Goal: Task Accomplishment & Management: Manage account settings

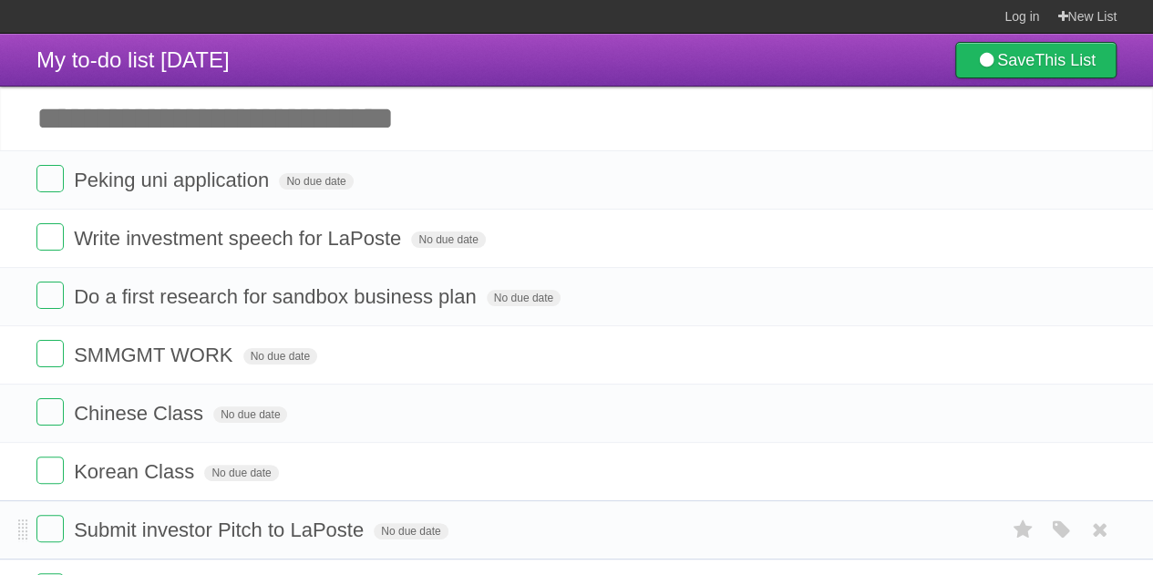
click at [13, 524] on li "Submit investor Pitch to LaPoste No due date White Red Blue Green Purple Orange" at bounding box center [576, 529] width 1153 height 59
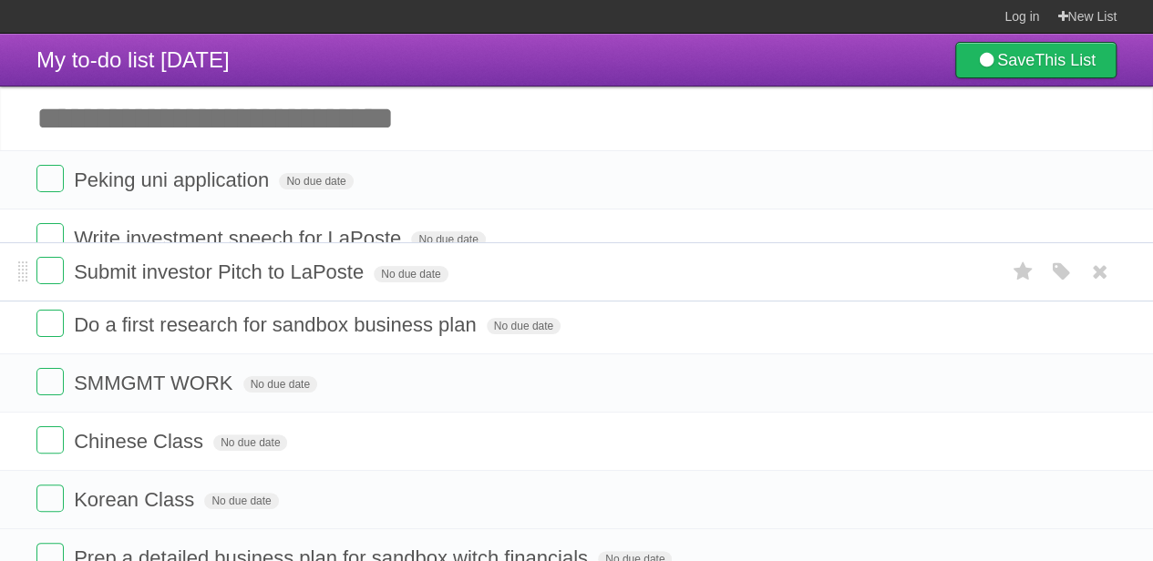
drag, startPoint x: 26, startPoint y: 524, endPoint x: 27, endPoint y: 271, distance: 253.3
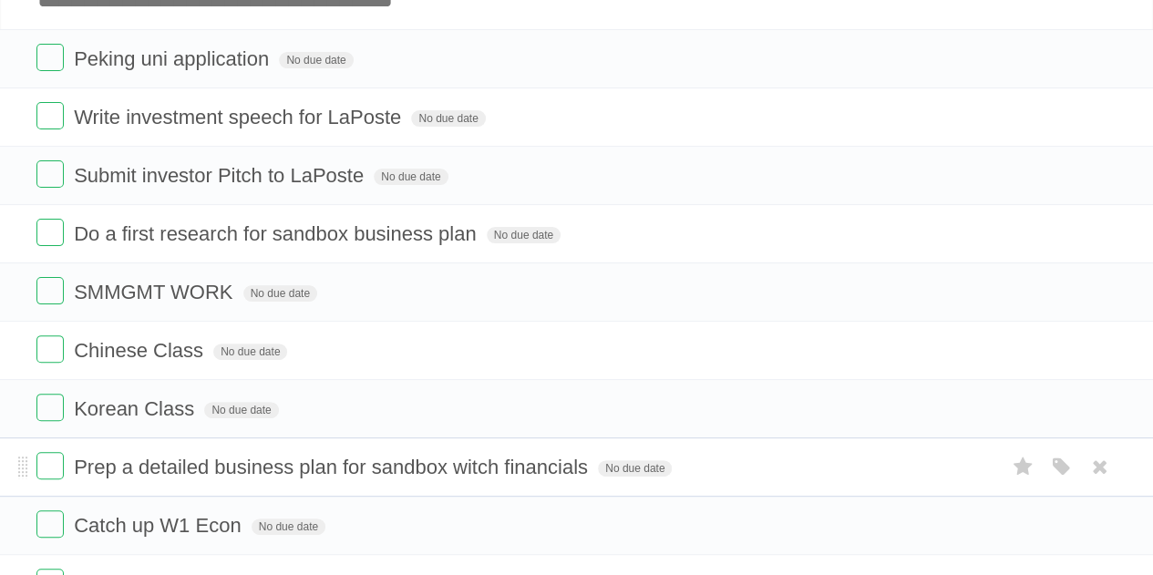
scroll to position [122, 0]
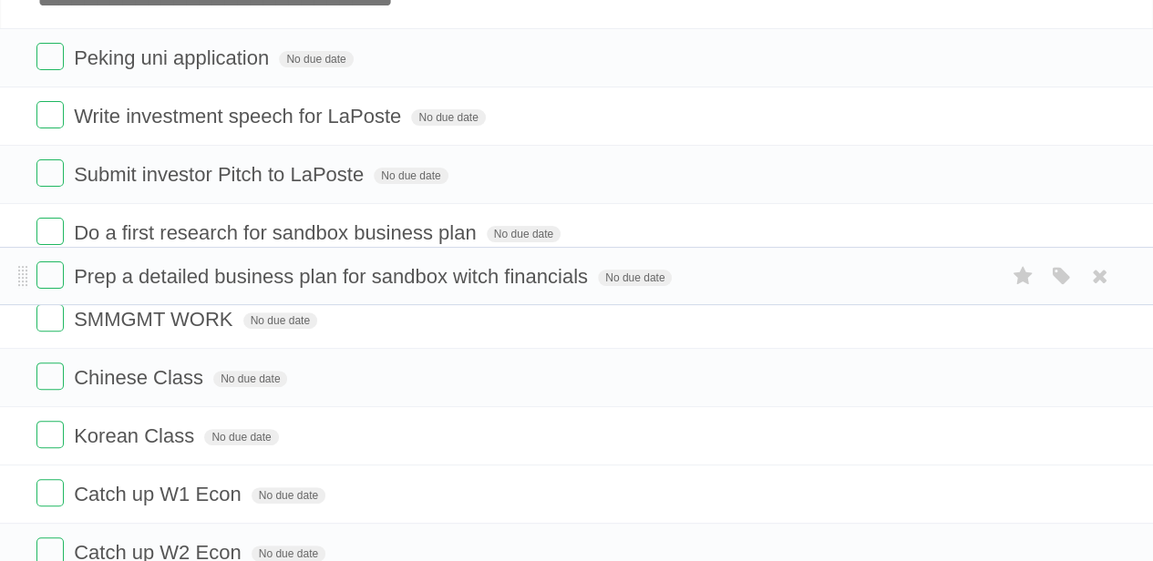
drag, startPoint x: 22, startPoint y: 458, endPoint x: 20, endPoint y: 272, distance: 186.8
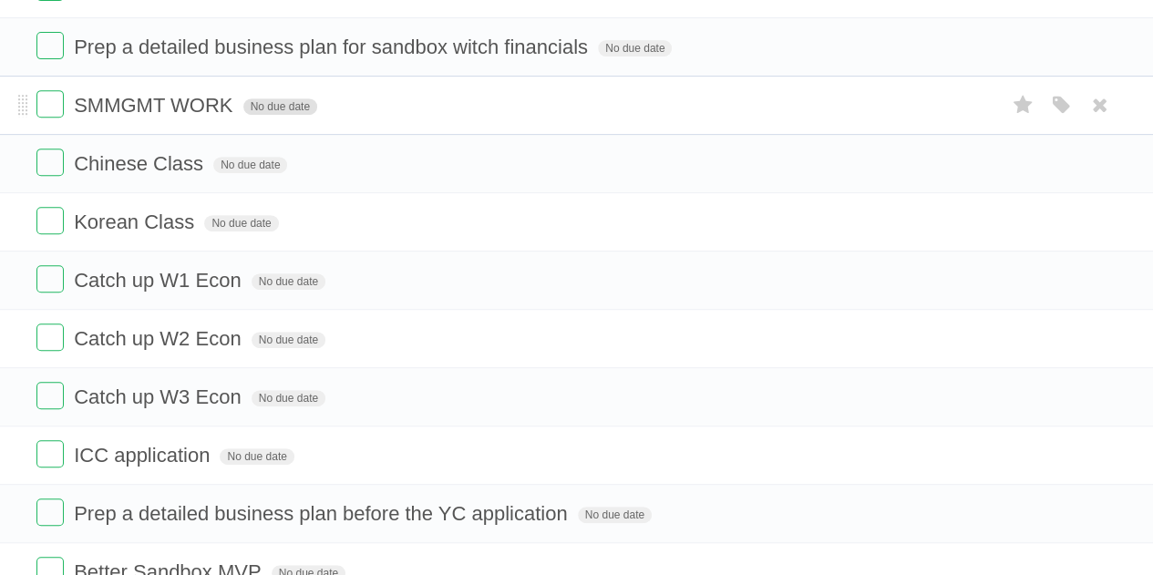
scroll to position [507, 0]
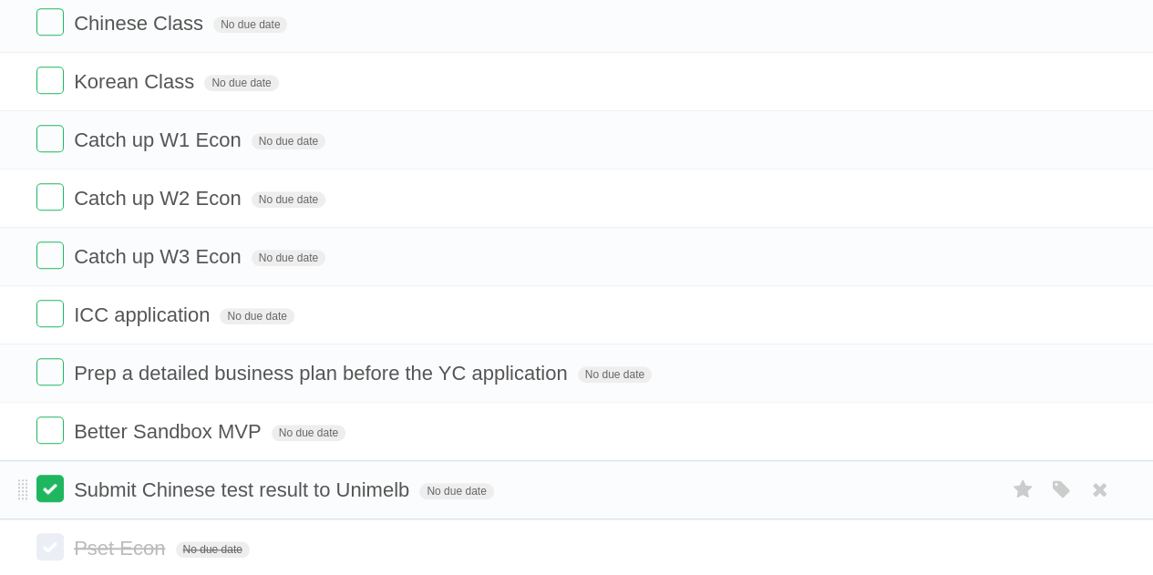
click at [50, 481] on label at bounding box center [49, 488] width 27 height 27
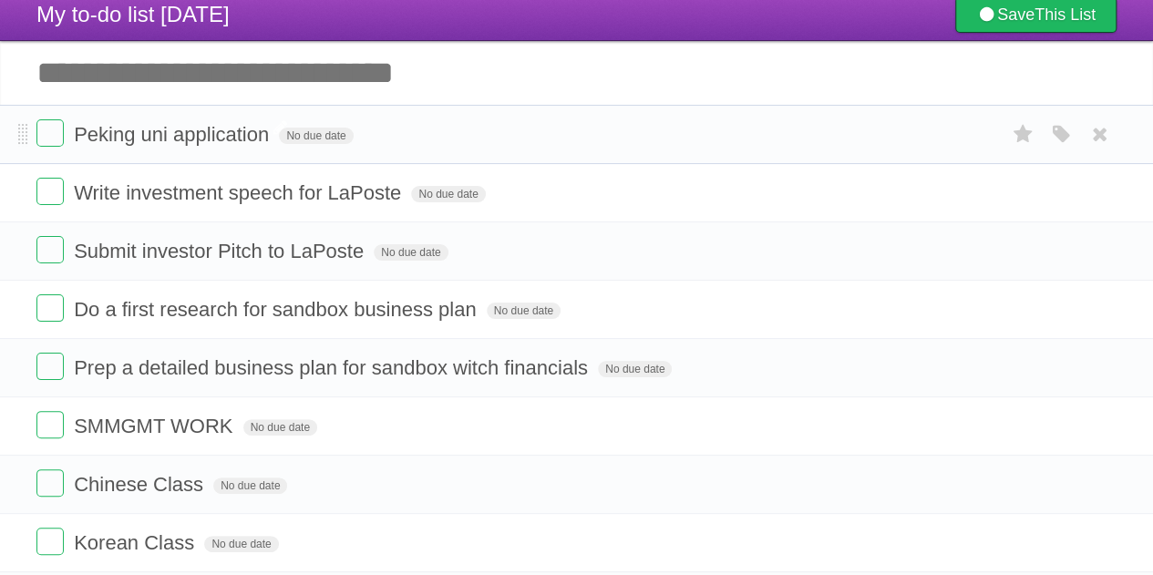
scroll to position [46, 0]
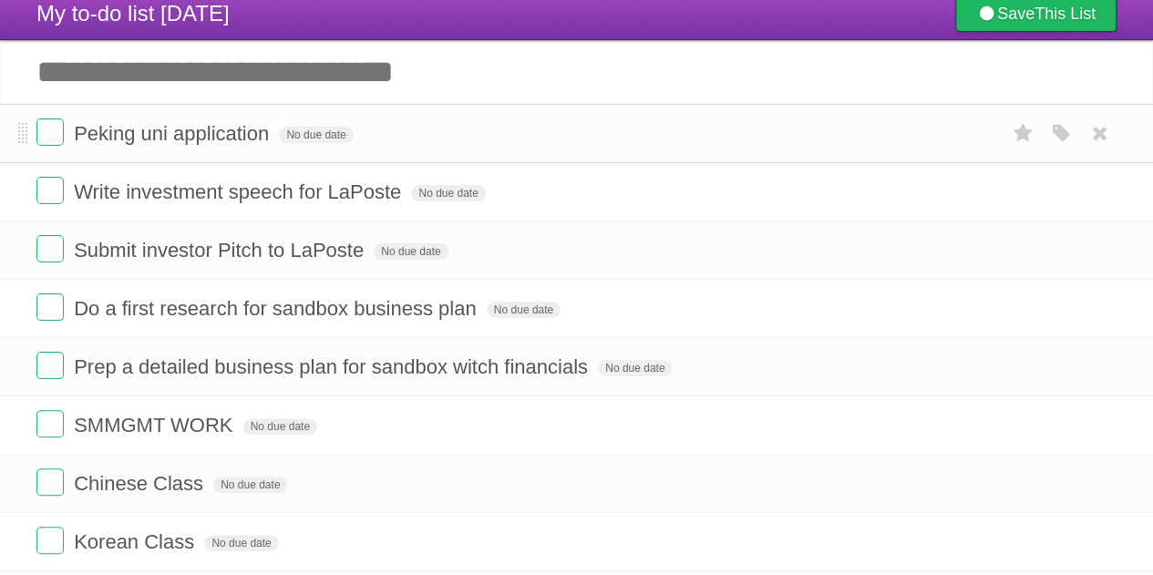
click at [273, 129] on span "Peking uni application" at bounding box center [174, 133] width 200 height 23
click at [279, 138] on input "**********" at bounding box center [190, 135] width 232 height 24
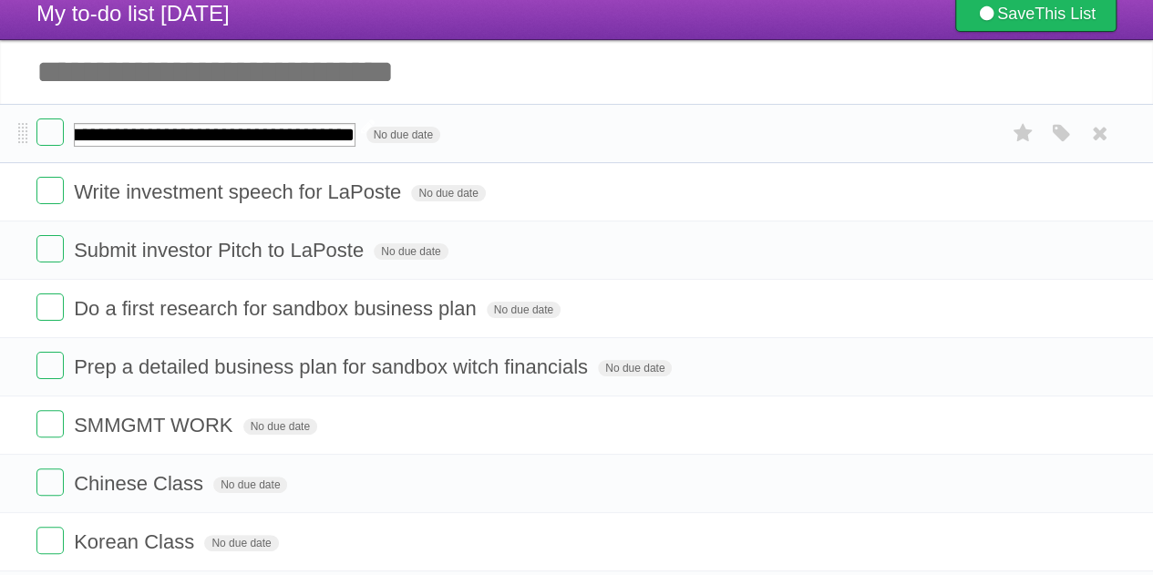
type input "**********"
click at [499, 182] on form "Write investment speech for LaPoste No due date White Red Blue Green Purple Ora…" at bounding box center [576, 192] width 1080 height 30
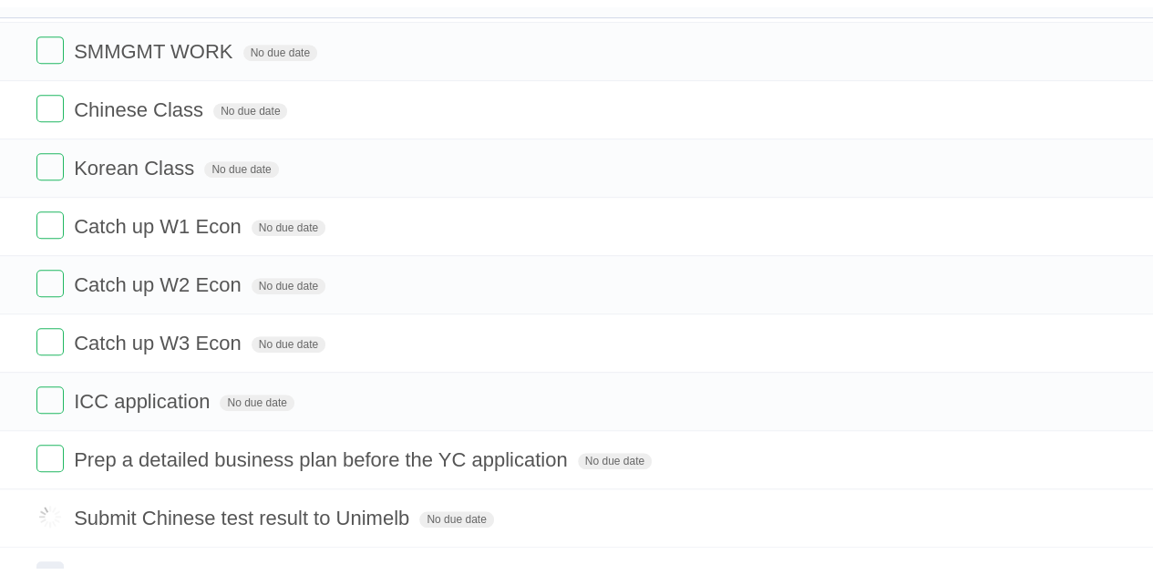
scroll to position [401, 0]
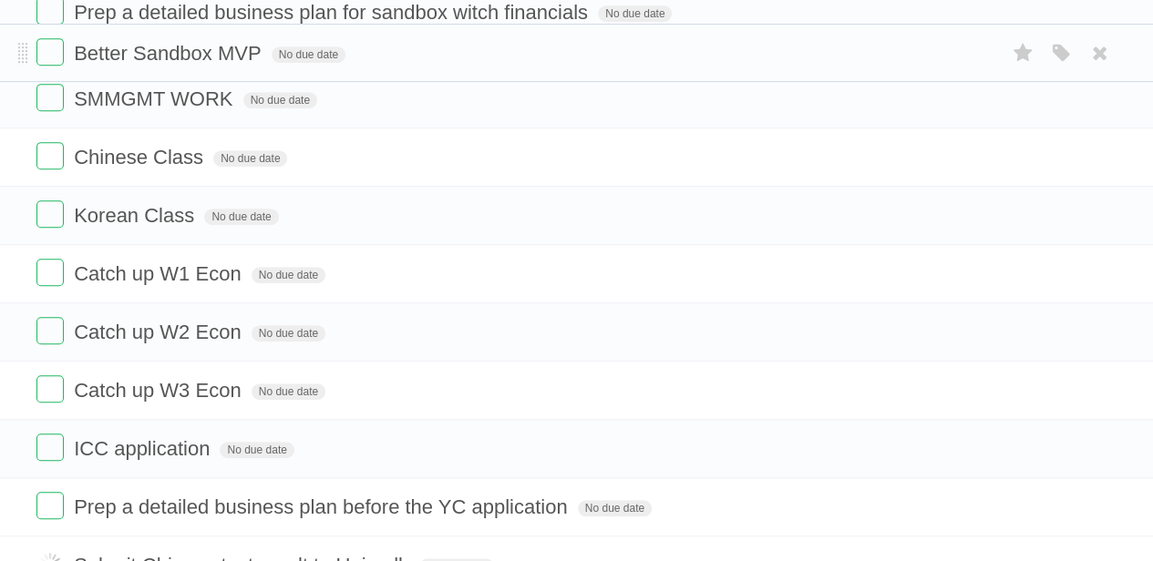
drag, startPoint x: 24, startPoint y: 211, endPoint x: 14, endPoint y: 52, distance: 158.9
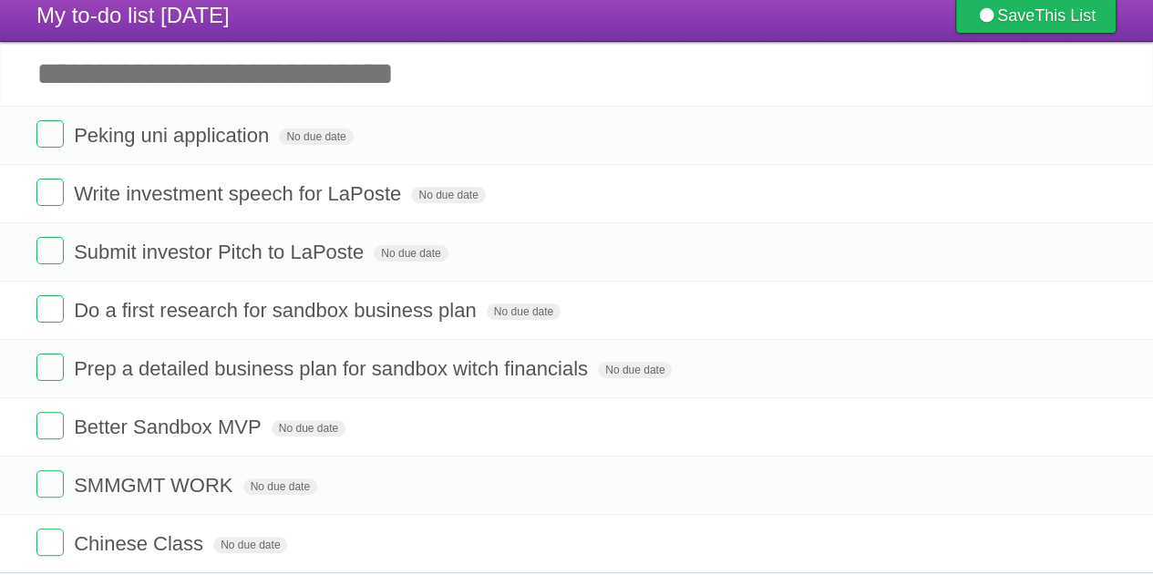
scroll to position [44, 0]
